Goal: Navigation & Orientation: Understand site structure

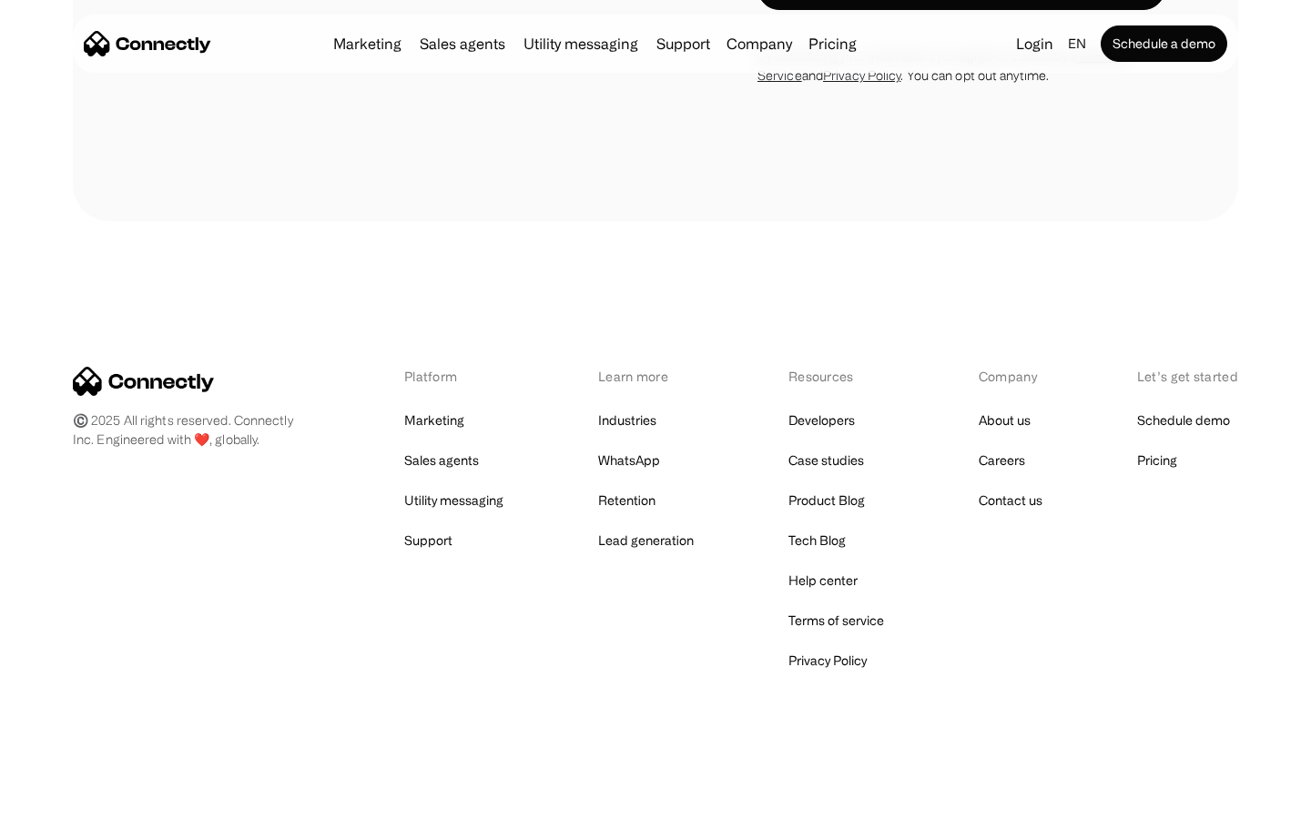
scroll to position [5915, 0]
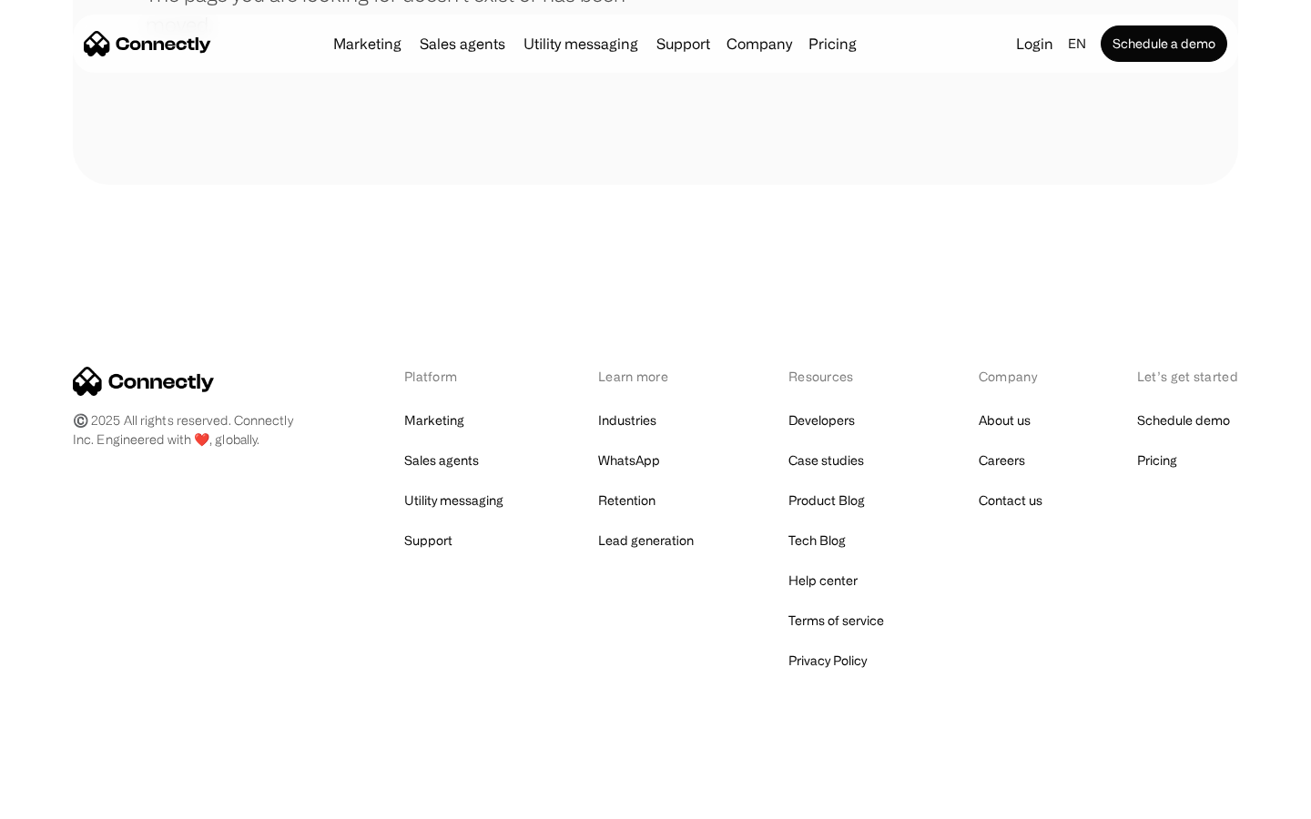
scroll to position [332, 0]
